Goal: Task Accomplishment & Management: Use online tool/utility

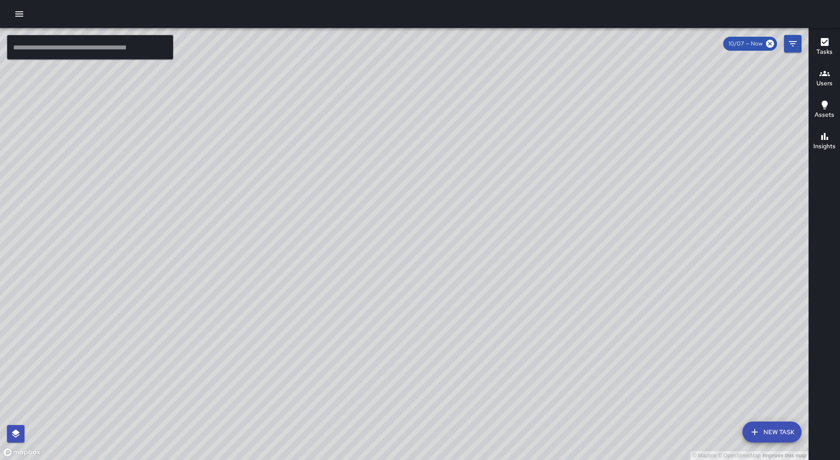
click at [22, 17] on icon "button" at bounding box center [19, 14] width 11 height 11
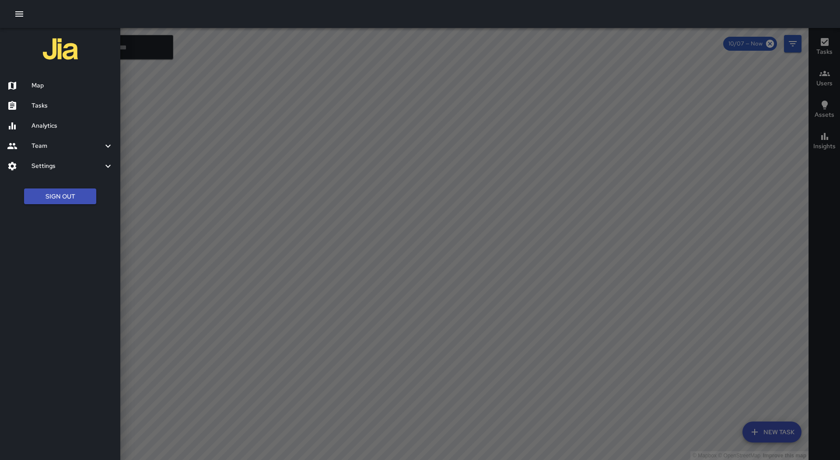
click at [58, 108] on h6 "Tasks" at bounding box center [73, 106] width 82 height 10
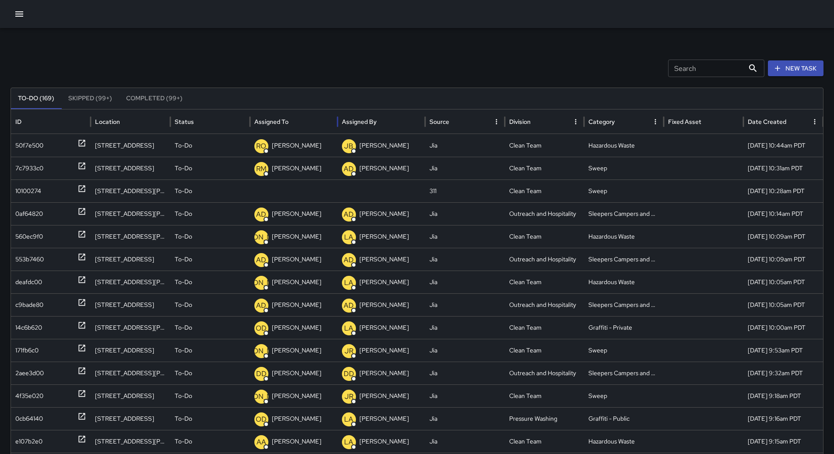
click at [302, 118] on div "Assigned To" at bounding box center [293, 121] width 79 height 24
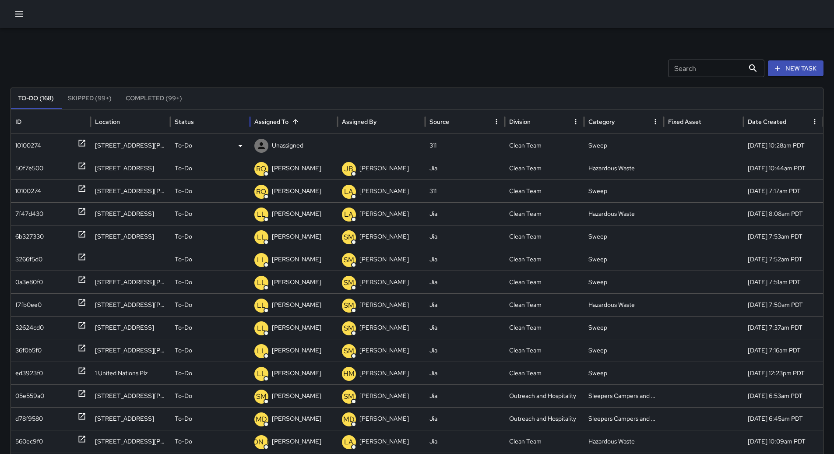
click at [33, 140] on div "10100274" at bounding box center [28, 145] width 26 height 22
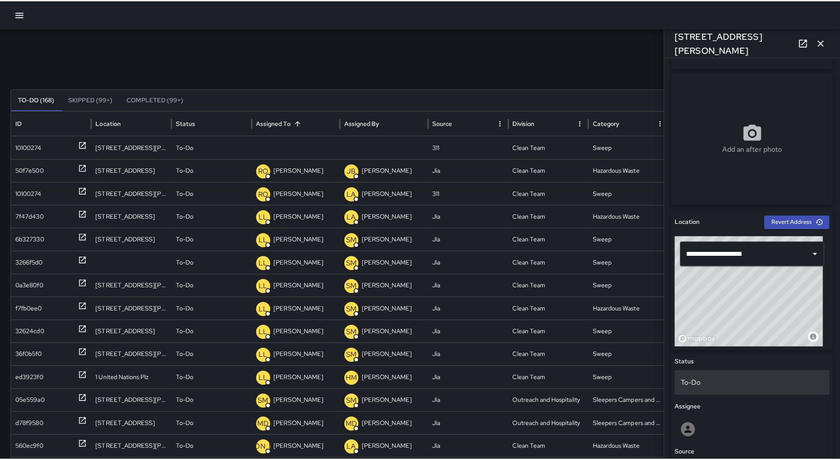
scroll to position [88, 0]
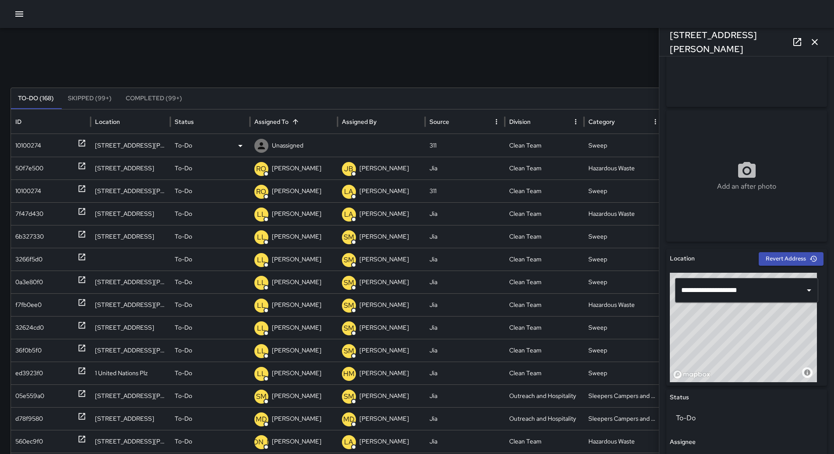
click at [224, 144] on div "To-Do" at bounding box center [210, 145] width 71 height 22
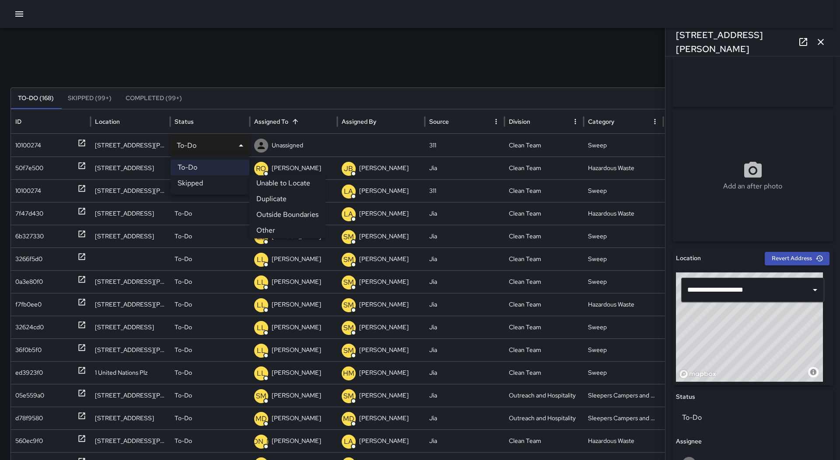
click at [283, 212] on li "Outside Boundaries" at bounding box center [287, 215] width 76 height 16
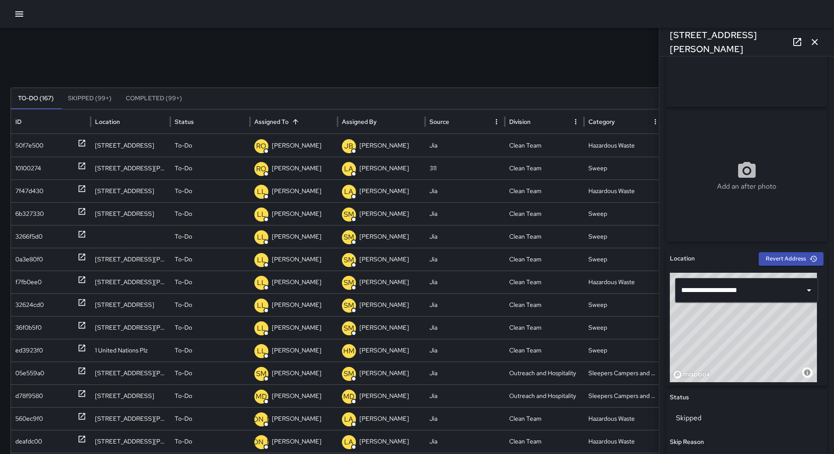
click at [22, 4] on div at bounding box center [417, 14] width 834 height 28
click at [24, 19] on icon "button" at bounding box center [19, 14] width 11 height 11
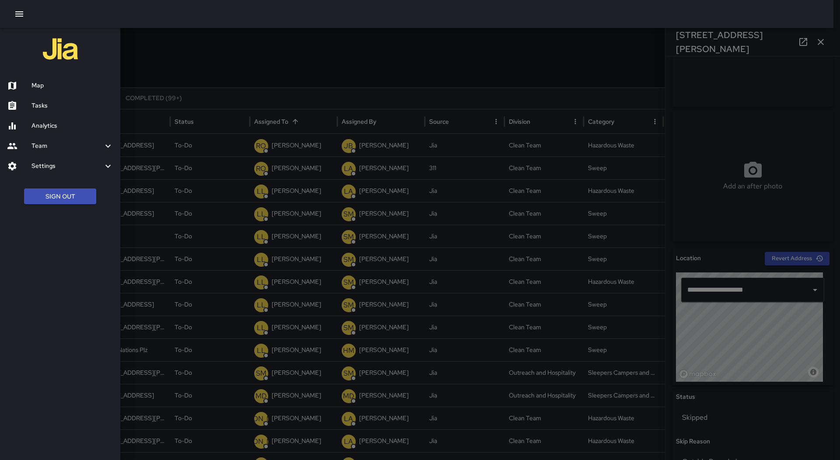
click at [37, 88] on h6 "Map" at bounding box center [73, 86] width 82 height 10
